Goal: Find specific page/section: Find specific page/section

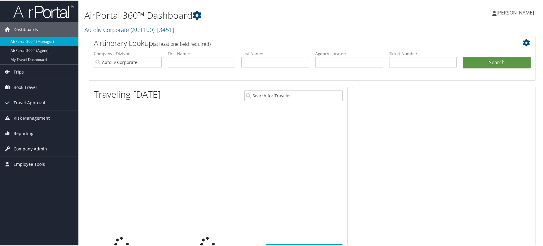
click at [33, 151] on span "Company Admin" at bounding box center [31, 148] width 34 height 15
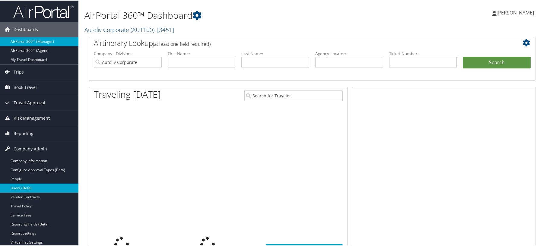
click at [34, 191] on link "Users (Beta)" at bounding box center [39, 187] width 79 height 9
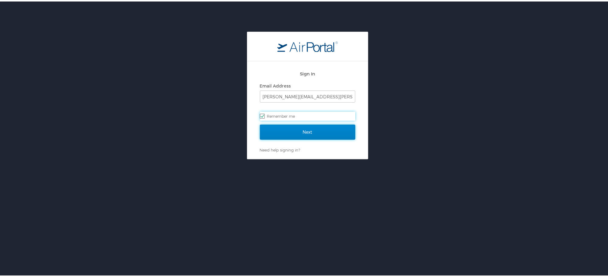
click at [296, 126] on input "Next" at bounding box center [307, 130] width 95 height 15
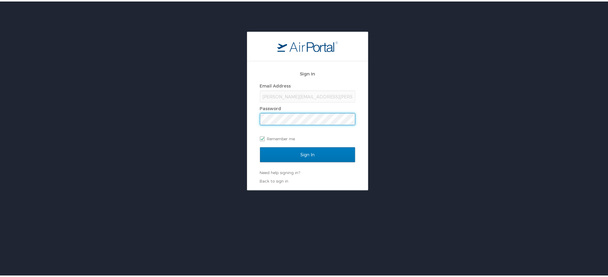
click at [260, 146] on input "Sign In" at bounding box center [307, 153] width 95 height 15
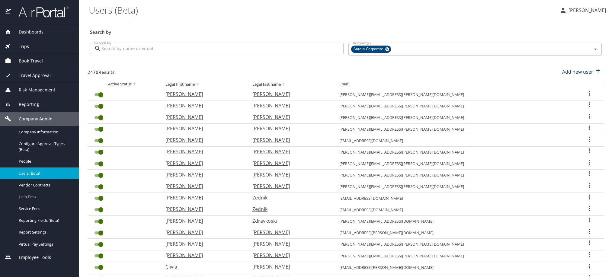
click at [45, 176] on span "Users (Beta)" at bounding box center [45, 174] width 53 height 6
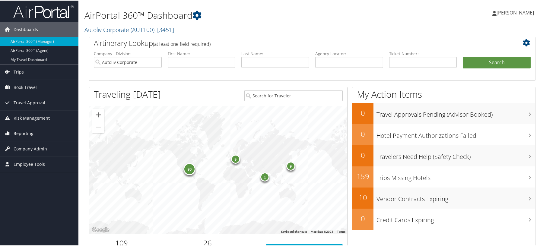
click at [26, 132] on span "Reporting" at bounding box center [24, 133] width 20 height 15
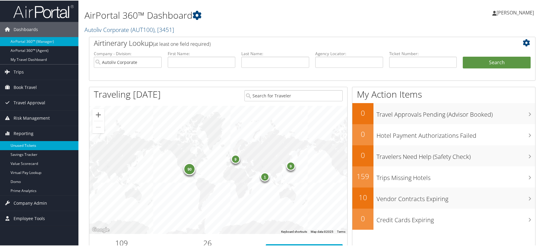
click at [24, 146] on link "Unused Tickets" at bounding box center [39, 145] width 79 height 9
